Goal: Check status: Check status

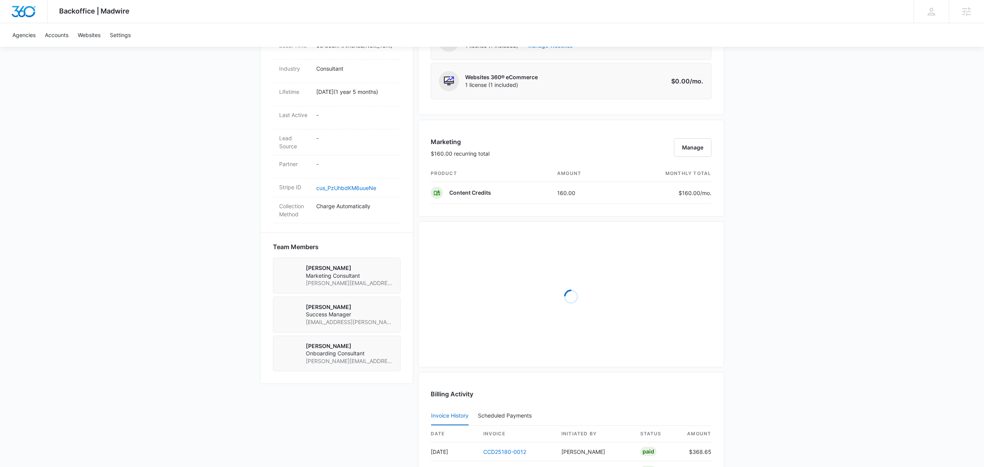
scroll to position [408, 0]
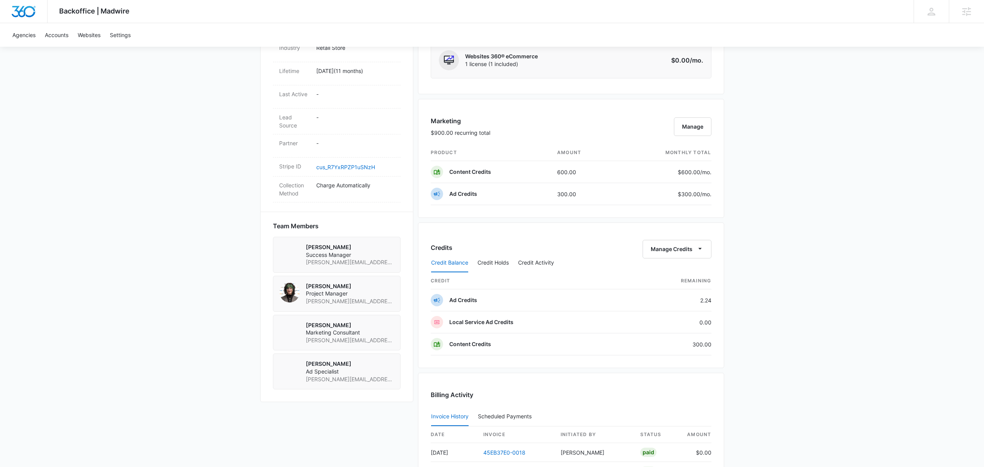
scroll to position [500, 0]
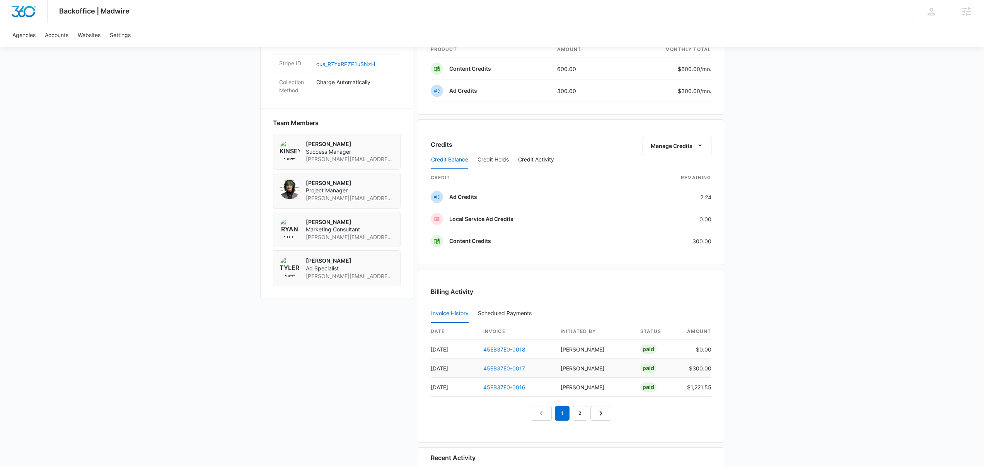
click at [513, 370] on link "45EB37E0-0017" at bounding box center [504, 368] width 42 height 7
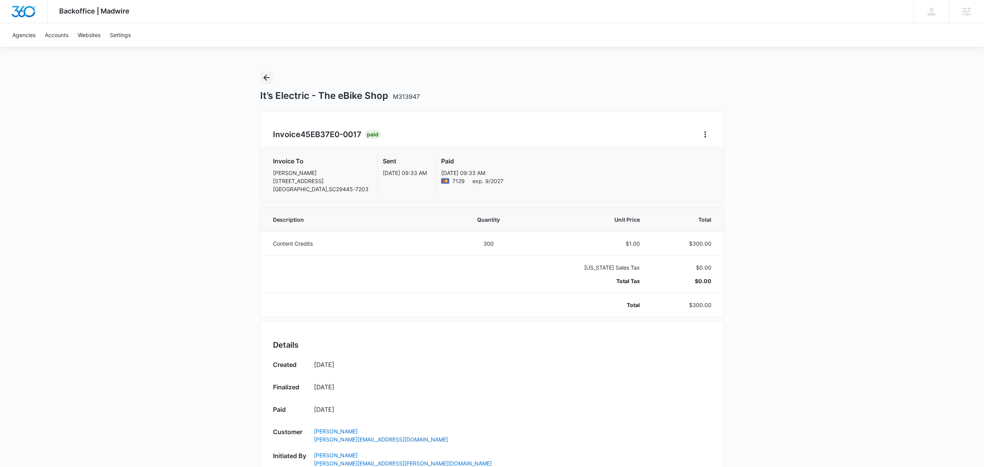
click at [267, 79] on icon "Back" at bounding box center [266, 77] width 9 height 9
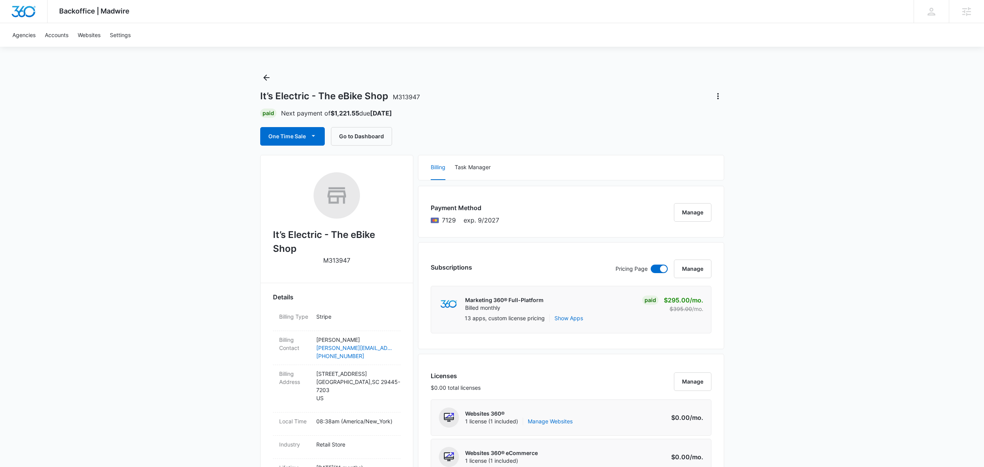
click at [517, 40] on div "Agencies Accounts Websites Settings" at bounding box center [492, 35] width 968 height 24
click at [525, 40] on div "Agencies Accounts Websites Settings" at bounding box center [492, 35] width 968 height 24
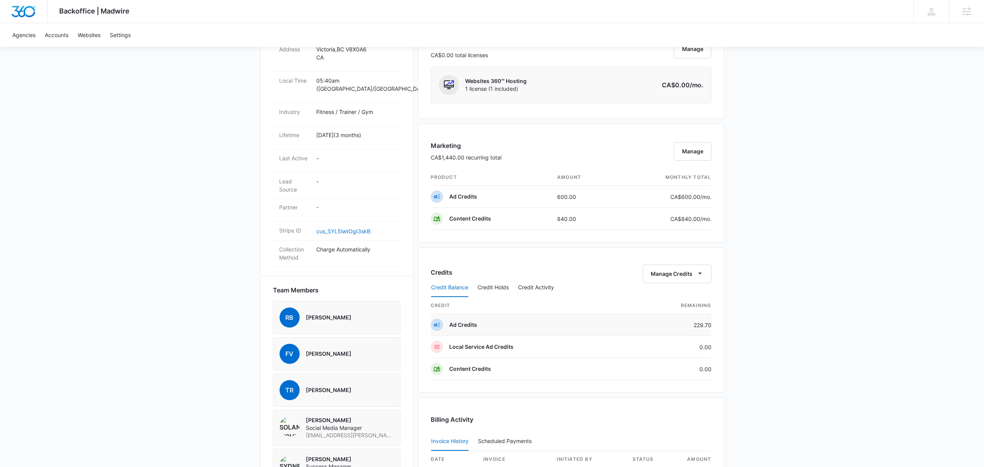
scroll to position [502, 0]
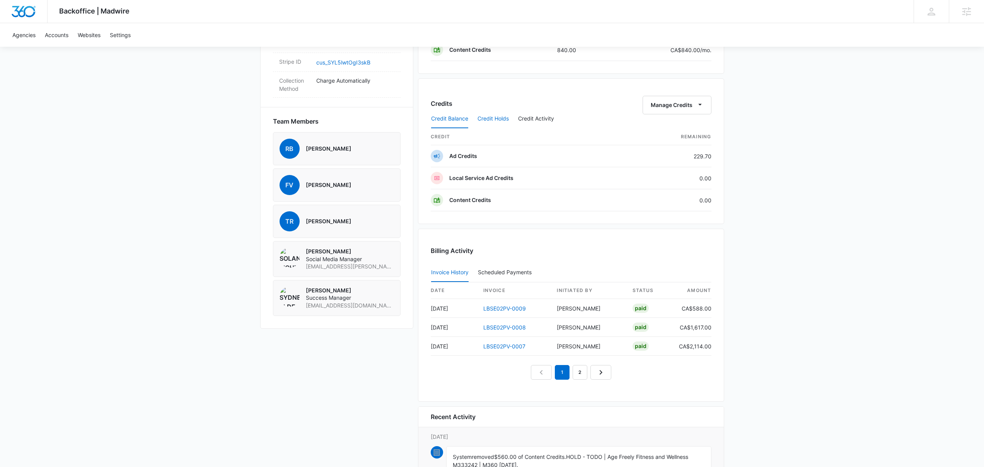
click at [506, 119] on button "Credit Holds" at bounding box center [492, 119] width 31 height 19
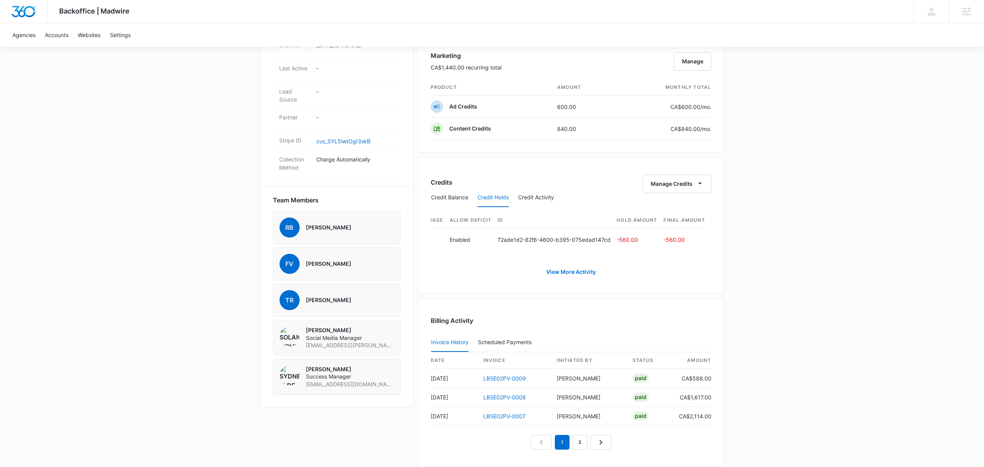
scroll to position [387, 0]
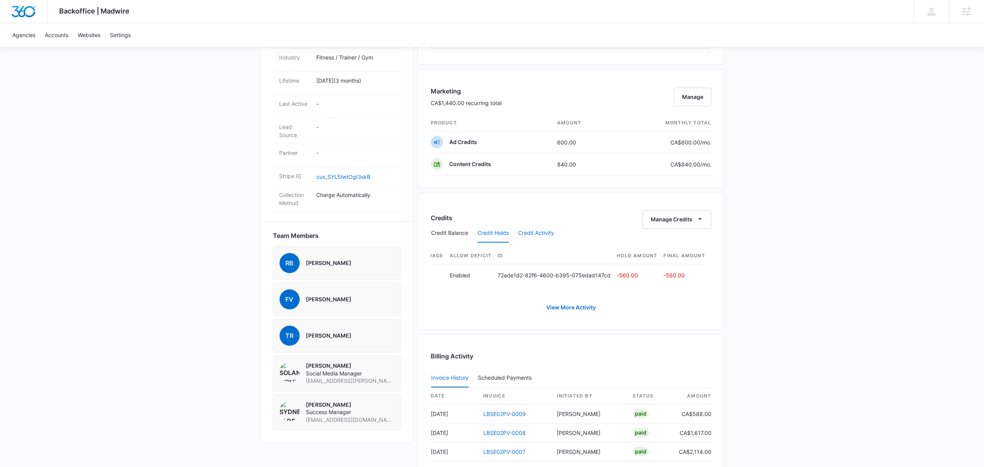
click at [549, 237] on button "Credit Activity" at bounding box center [536, 233] width 36 height 19
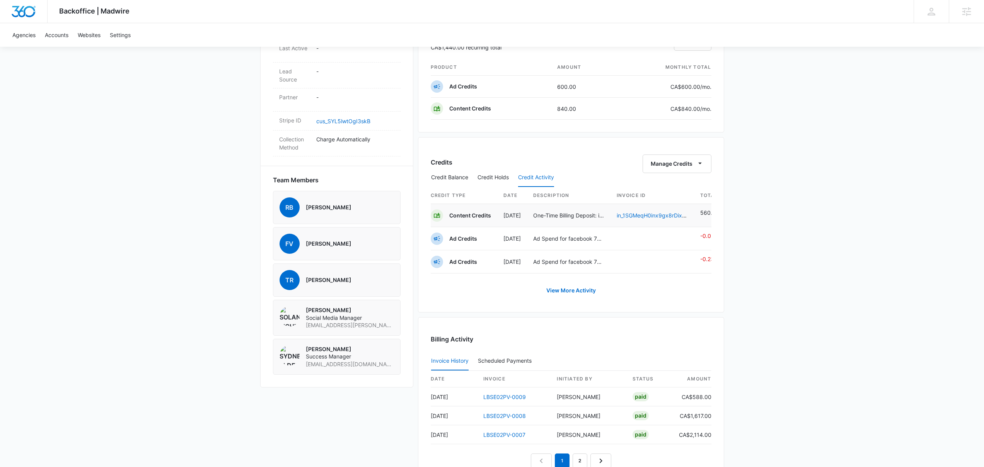
scroll to position [449, 0]
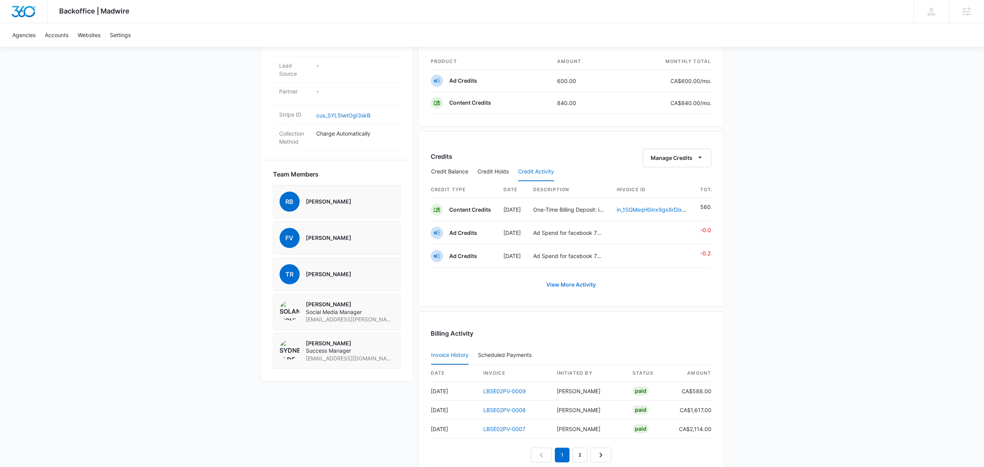
click at [566, 287] on link "View More Activity" at bounding box center [571, 285] width 65 height 19
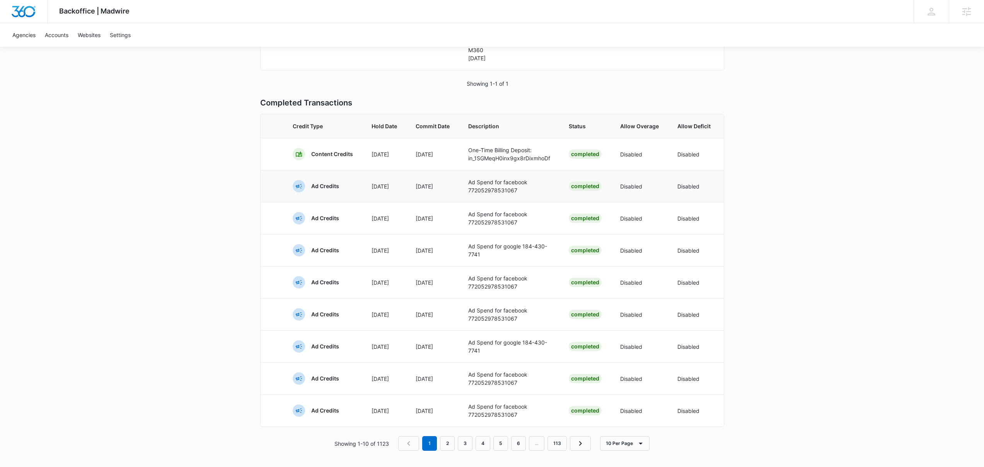
scroll to position [205, 0]
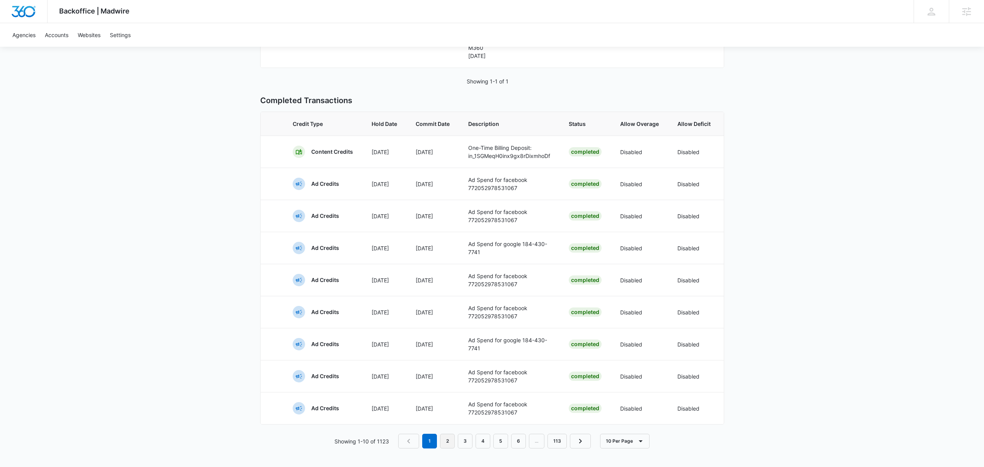
click at [447, 443] on link "2" at bounding box center [447, 441] width 15 height 15
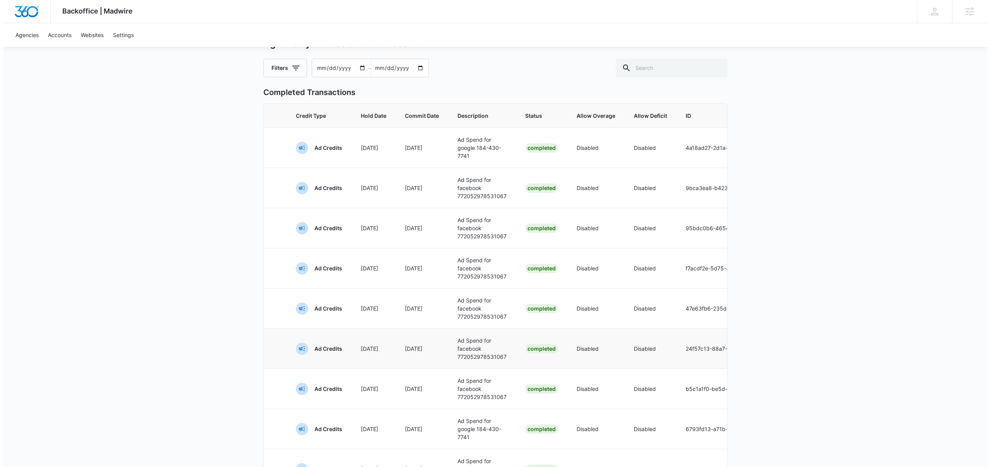
scroll to position [0, 0]
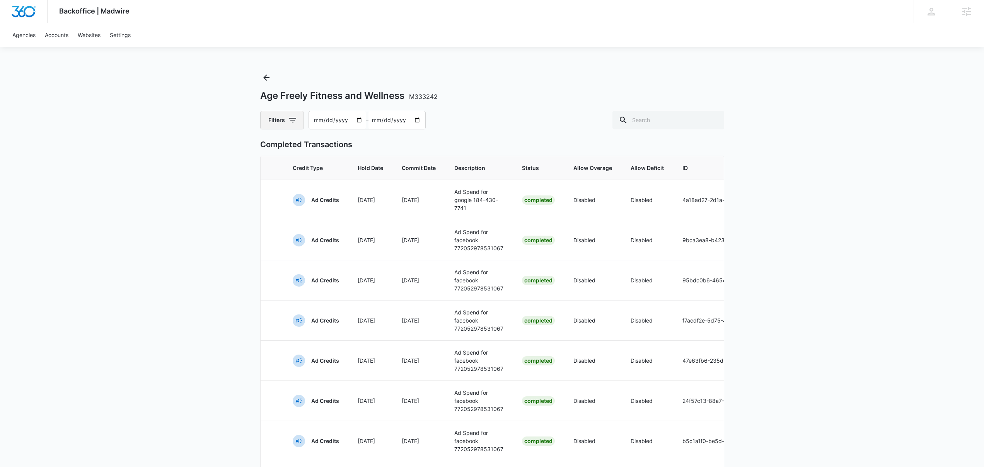
click at [277, 118] on button "Filters" at bounding box center [282, 120] width 44 height 19
click at [283, 186] on label "Content Credits" at bounding box center [314, 185] width 89 height 8
click at [270, 185] on input "Content Credits" at bounding box center [270, 184] width 0 height 0
radio input "false"
radio input "true"
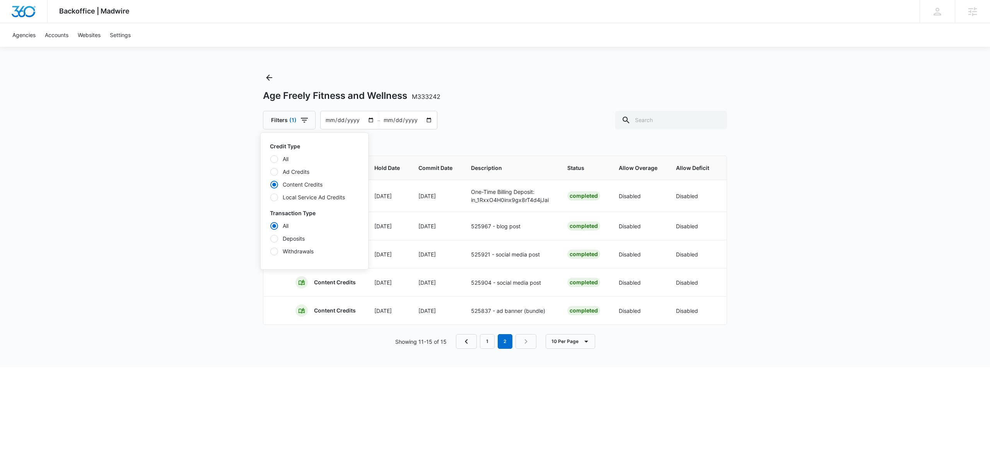
click at [522, 151] on div "Completed Transactions Credit Type Hold Date Commit Date Description Status All…" at bounding box center [495, 232] width 464 height 186
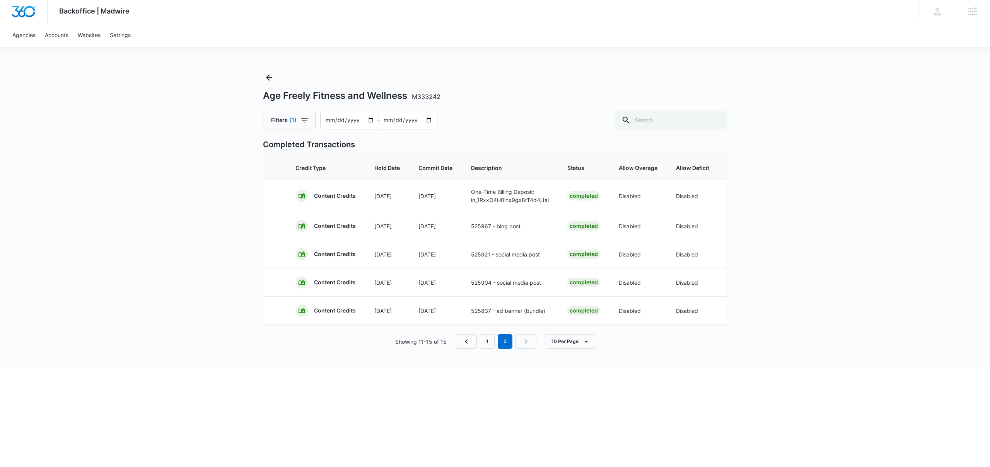
click at [510, 148] on p "Completed Transactions" at bounding box center [495, 145] width 464 height 12
click at [297, 125] on button "Filters (1)" at bounding box center [289, 120] width 53 height 19
click at [459, 136] on div "Age Freely Fitness and Wellness M333242 Filters (1) Credit Type All Ad Credits …" at bounding box center [495, 220] width 464 height 296
click at [271, 80] on icon "Back" at bounding box center [268, 77] width 9 height 9
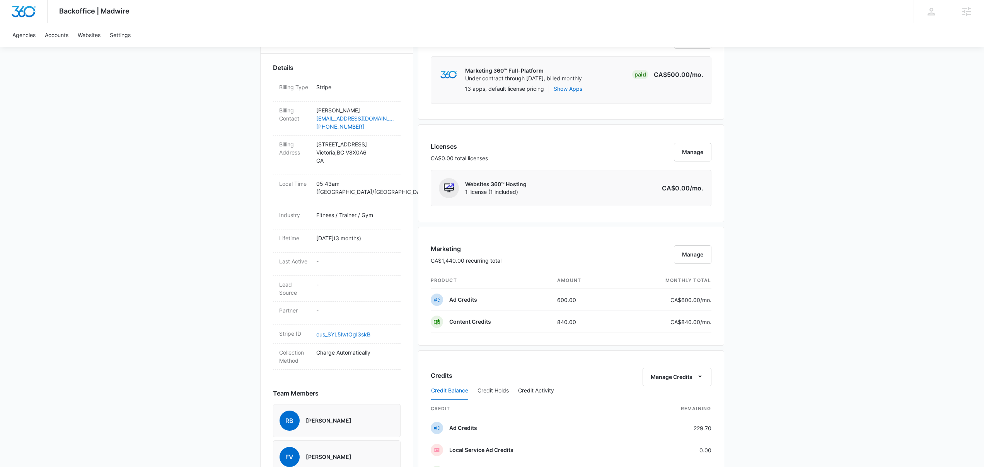
scroll to position [377, 0]
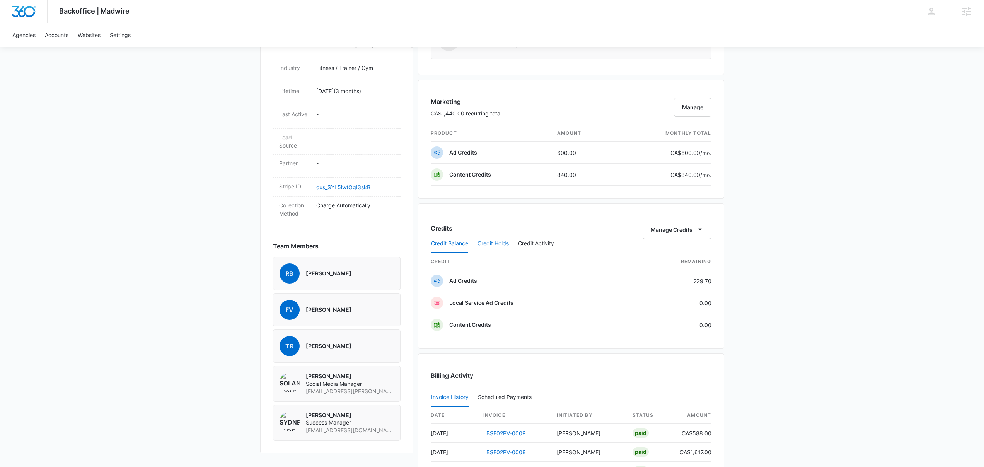
click at [502, 240] on button "Credit Holds" at bounding box center [492, 244] width 31 height 19
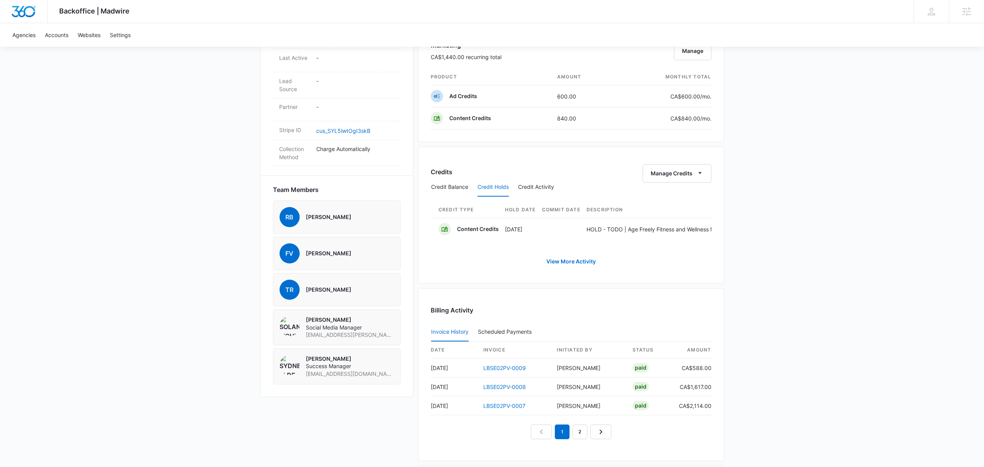
scroll to position [437, 0]
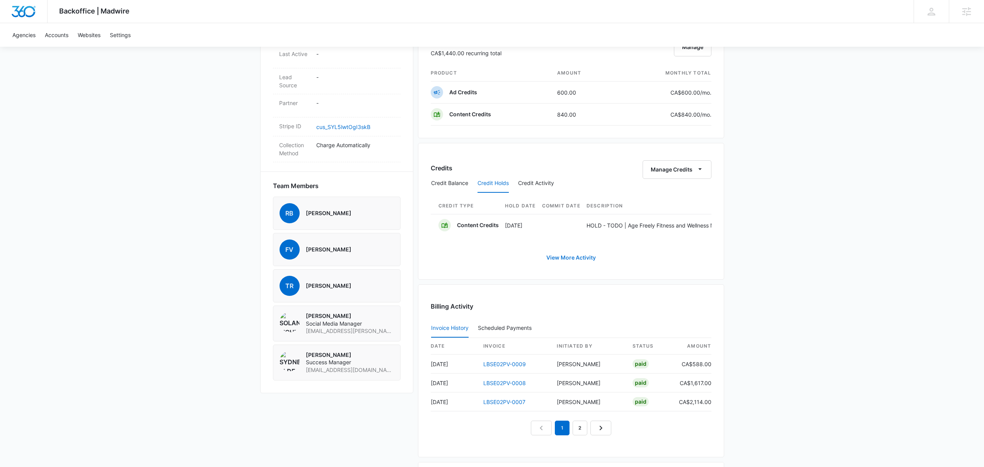
click at [575, 265] on link "View More Activity" at bounding box center [571, 258] width 65 height 19
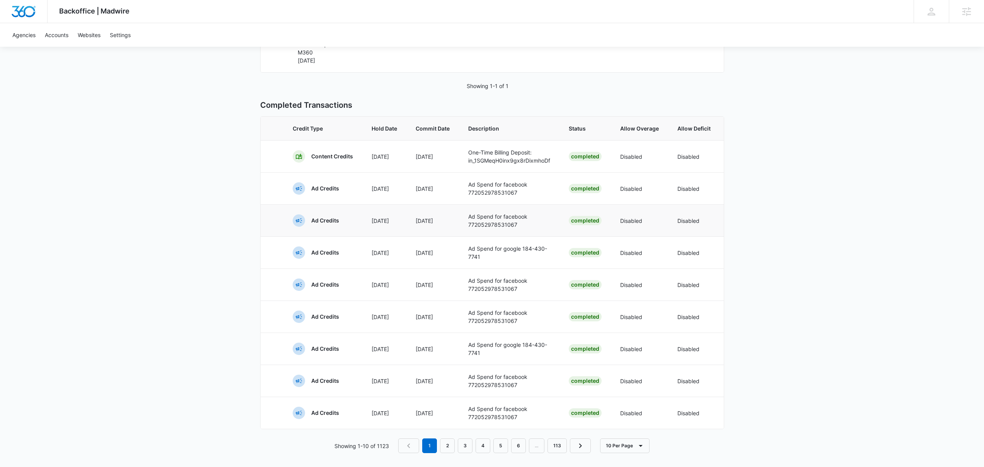
scroll to position [205, 0]
